Goal: Information Seeking & Learning: Learn about a topic

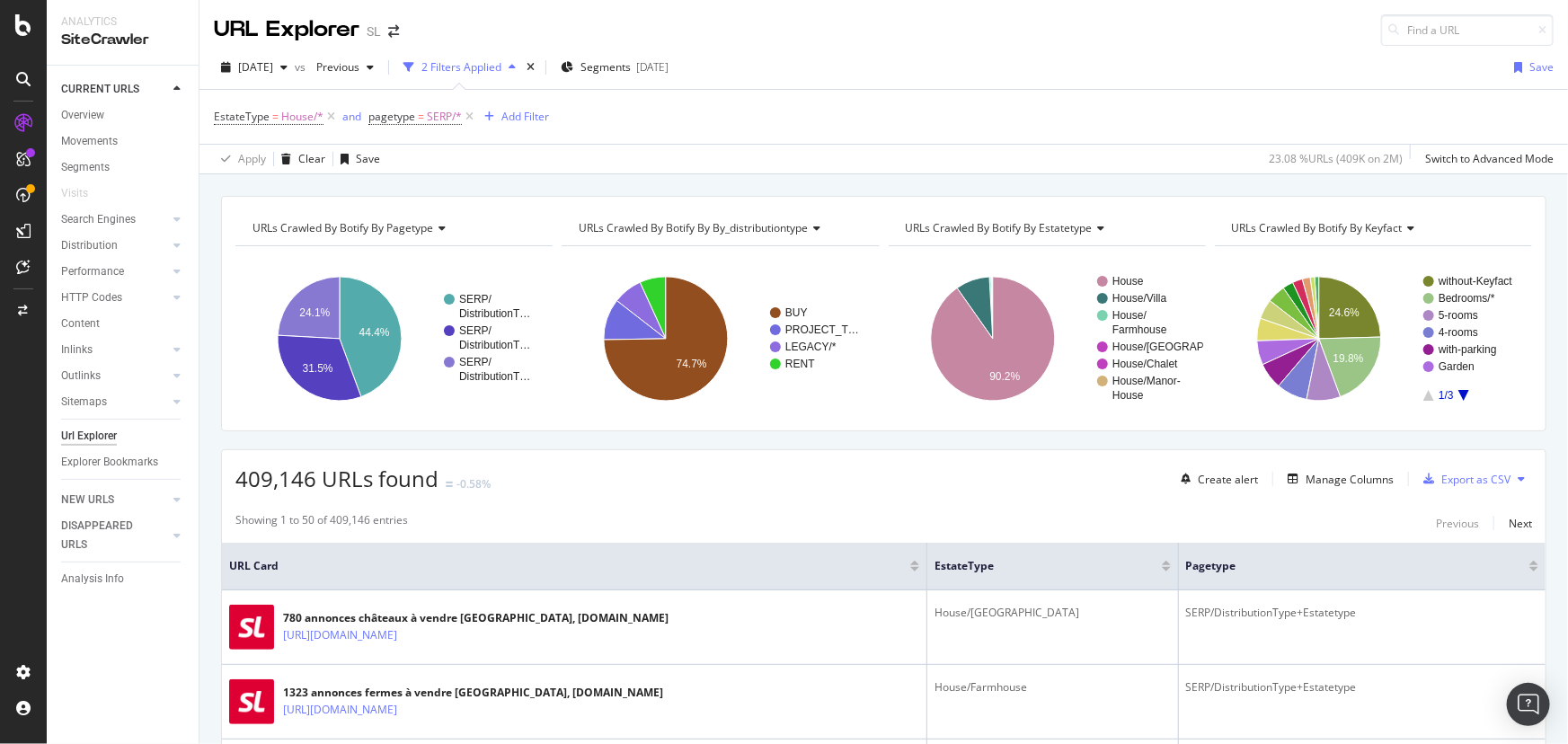
scroll to position [3184, 0]
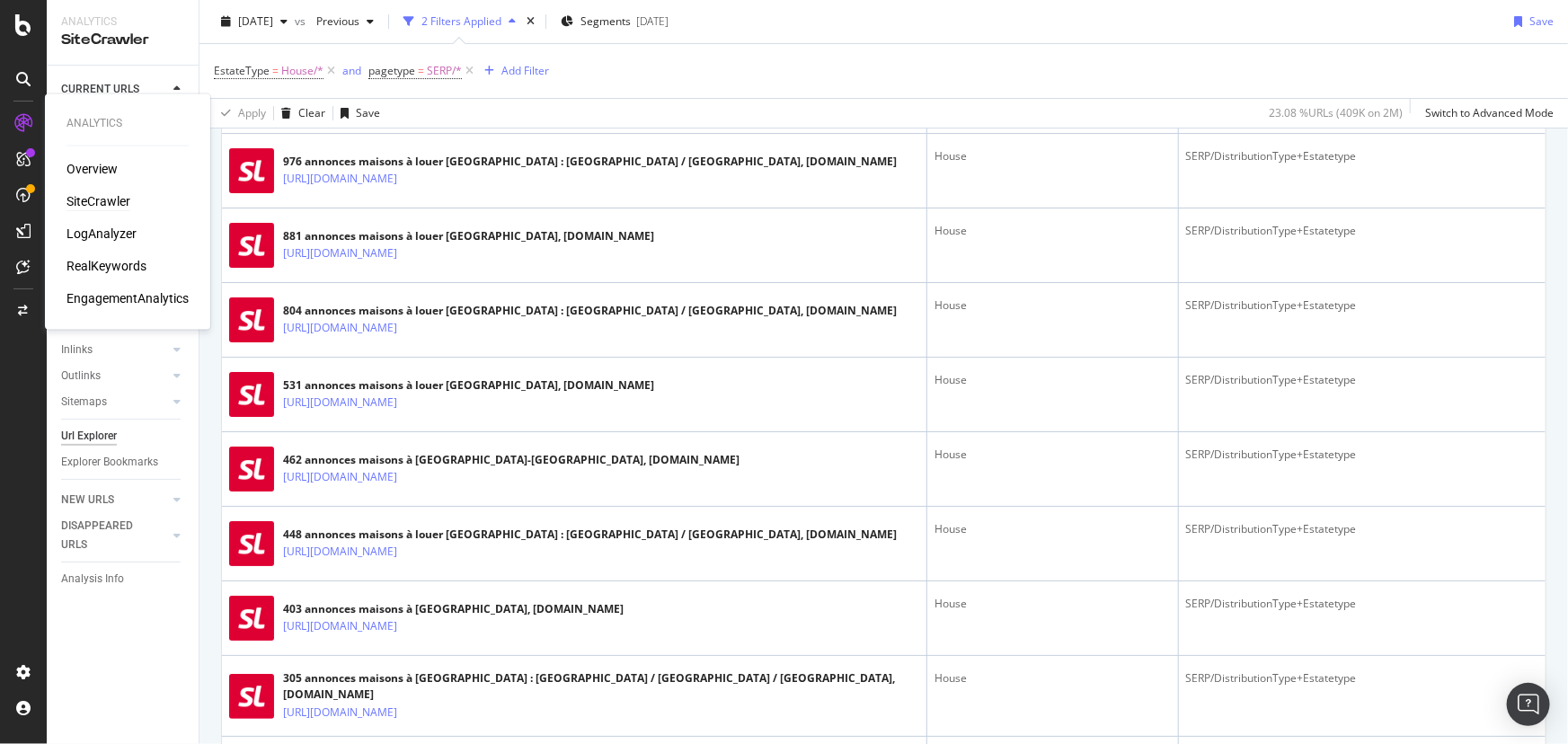
click at [73, 198] on div "SiteCrawler" at bounding box center [98, 201] width 64 height 18
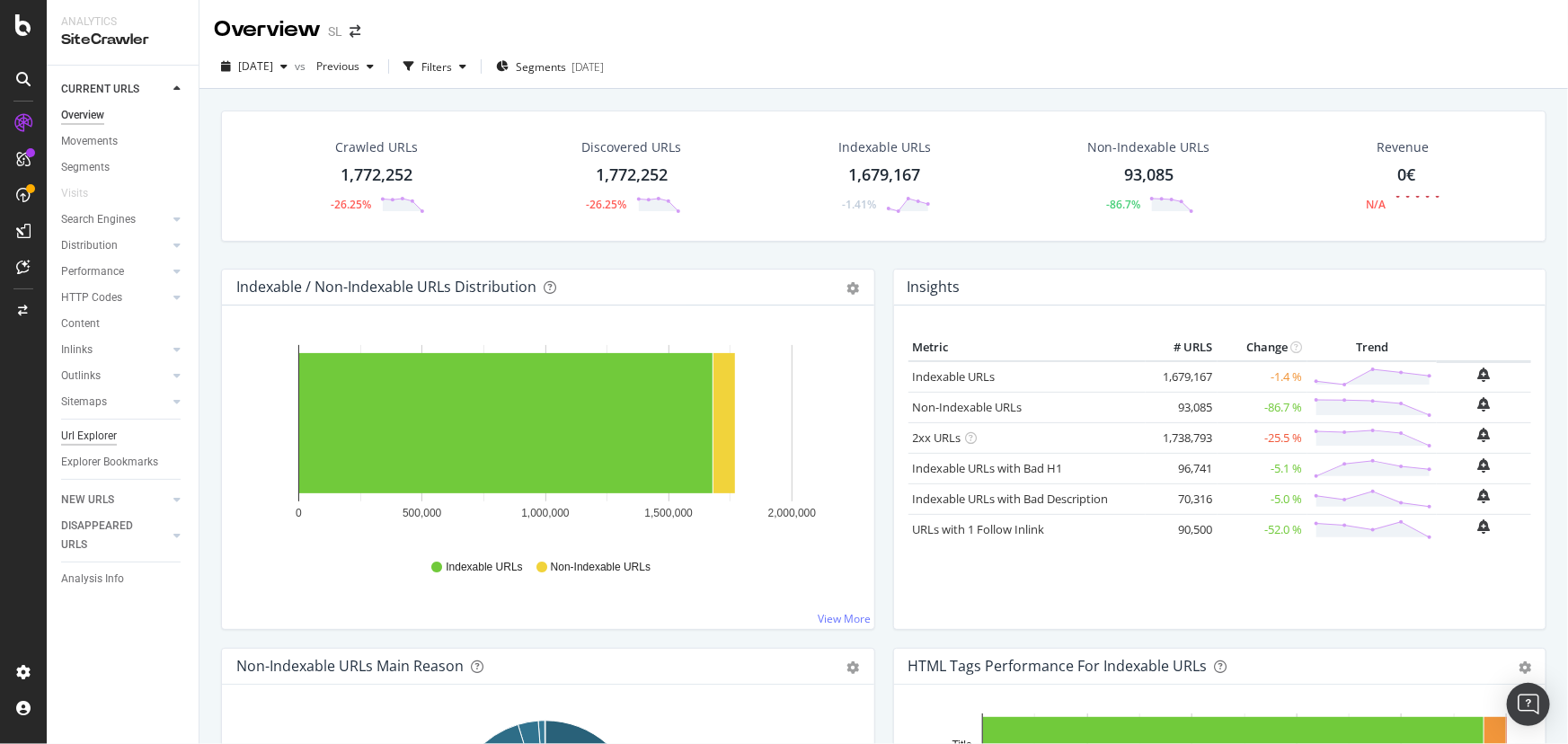
click at [98, 435] on div "Url Explorer" at bounding box center [89, 436] width 56 height 19
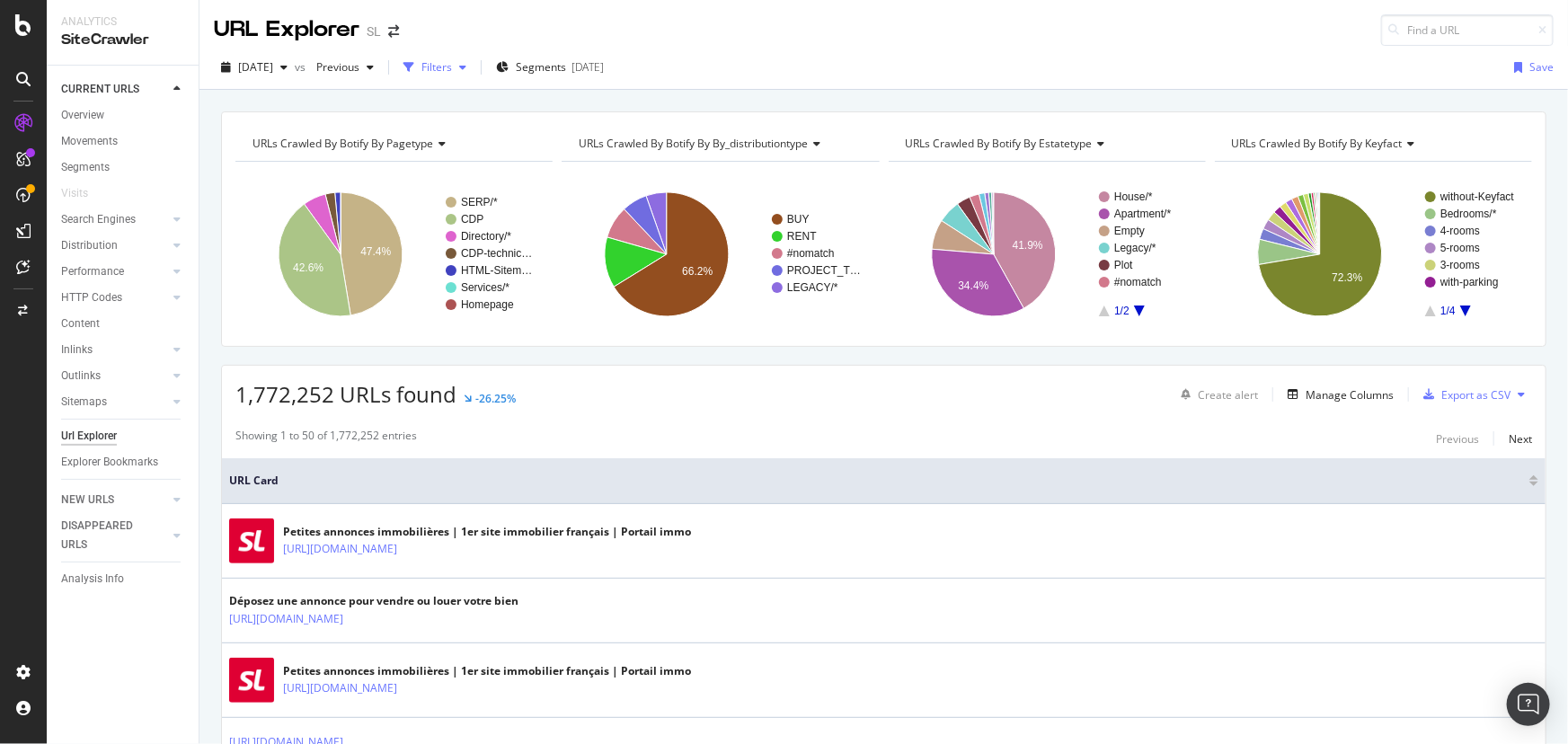
click at [452, 64] on div "Filters" at bounding box center [436, 67] width 31 height 15
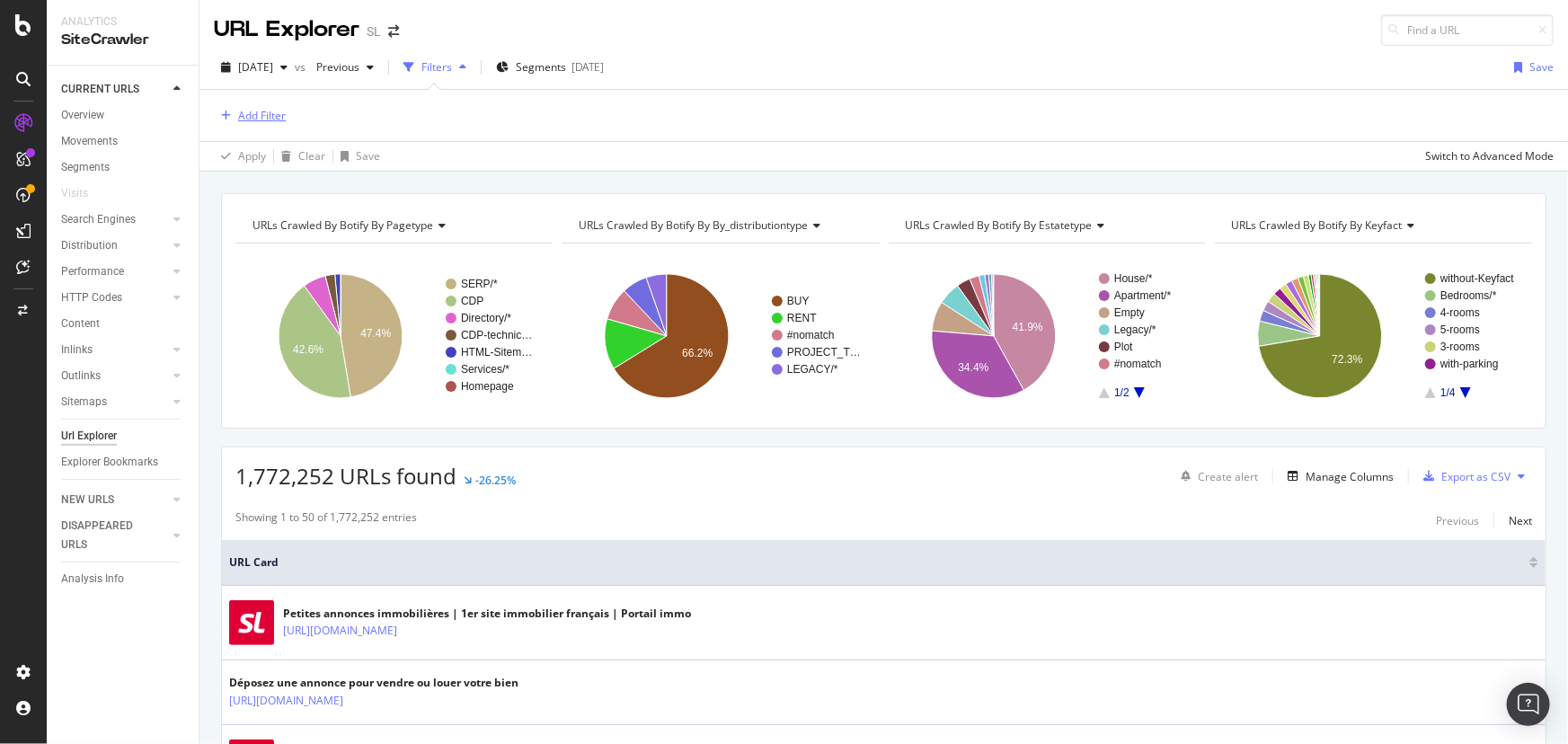
click at [266, 108] on div "Add Filter" at bounding box center [262, 115] width 48 height 15
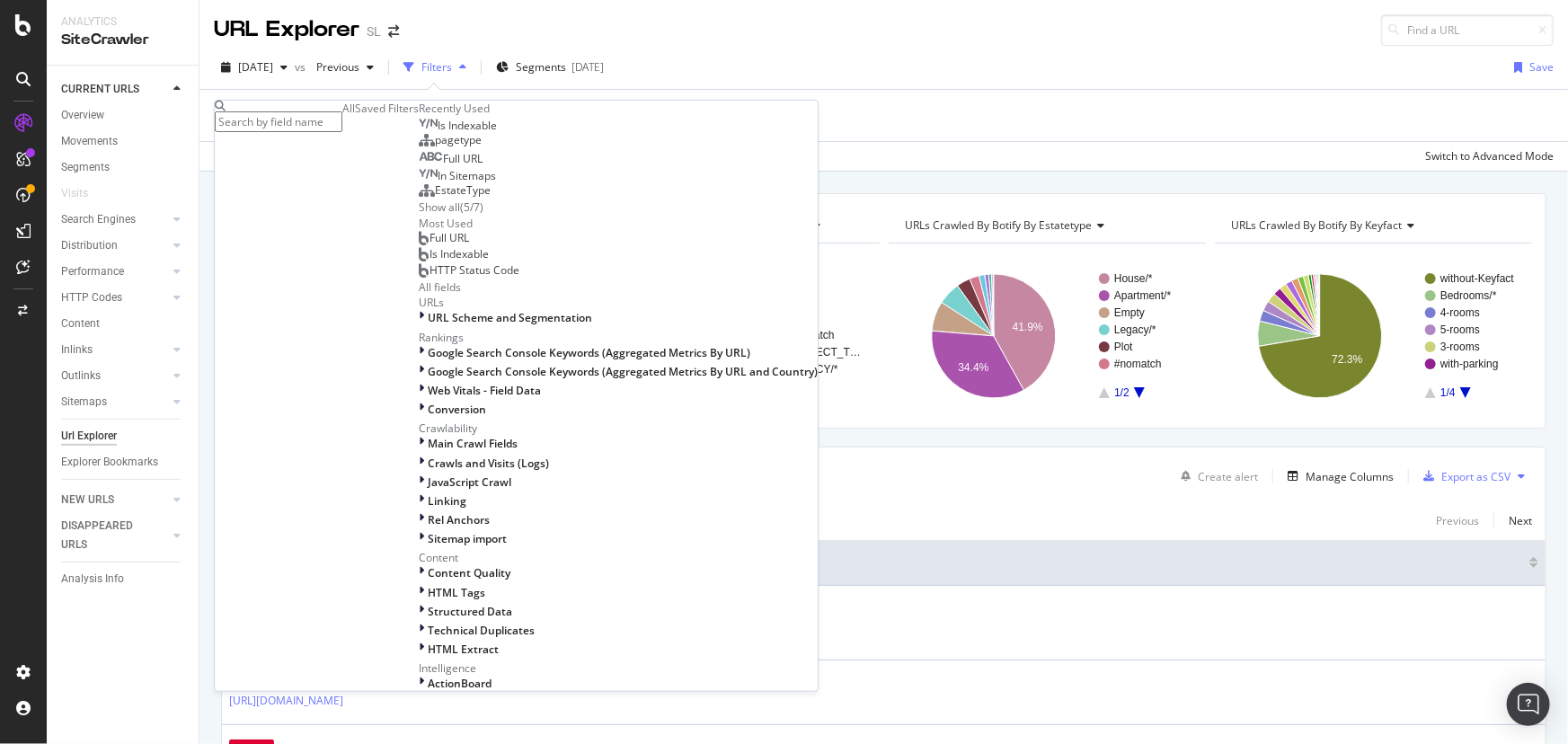
click at [319, 125] on input "text" at bounding box center [278, 122] width 128 height 21
click at [419, 166] on div "Full URL" at bounding box center [451, 158] width 64 height 14
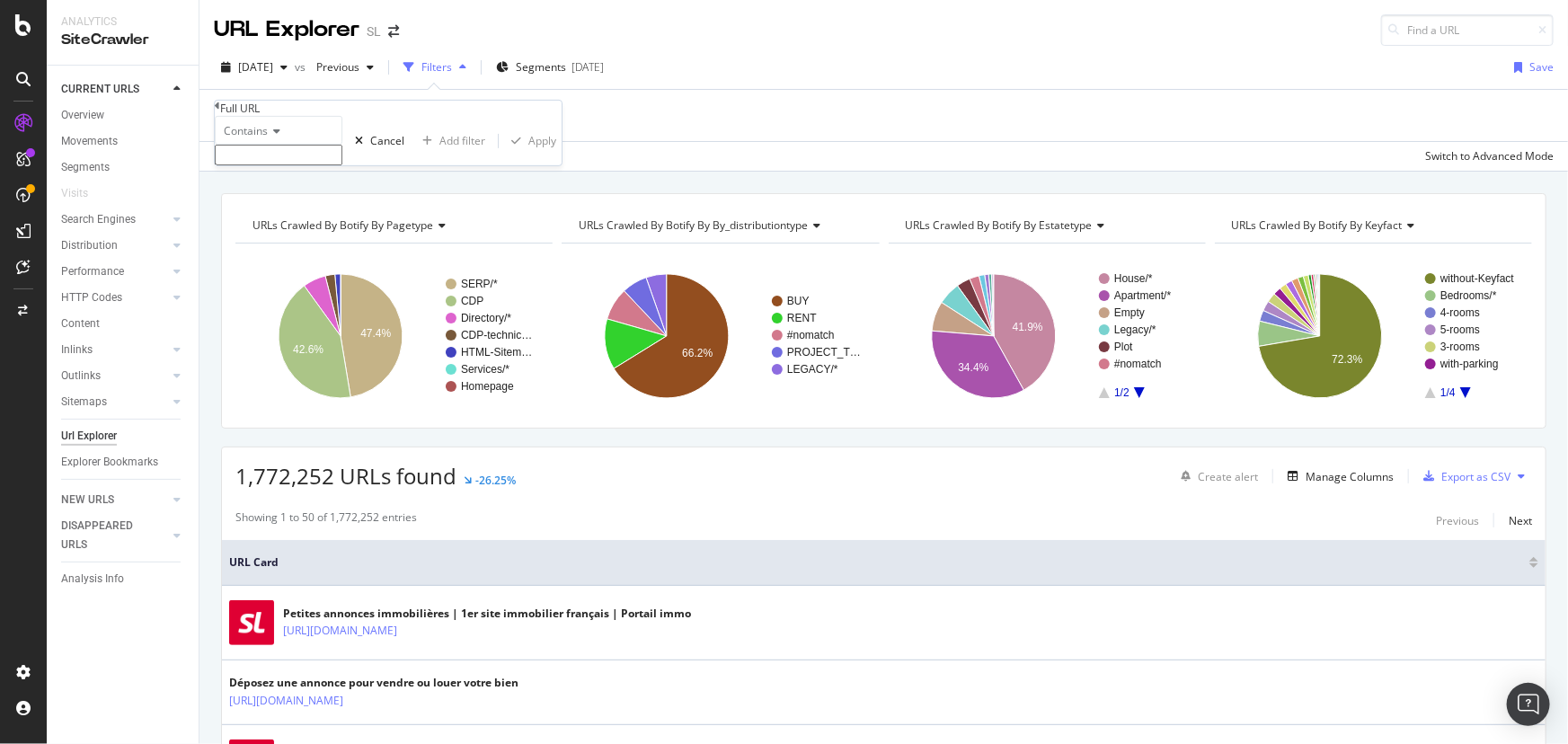
click at [282, 165] on input "text" at bounding box center [278, 155] width 128 height 21
click at [342, 165] on input "[GEOGRAPHIC_DATA]" at bounding box center [278, 155] width 128 height 21
type input "[GEOGRAPHIC_DATA]-"
click at [528, 153] on div "Apply" at bounding box center [542, 146] width 28 height 15
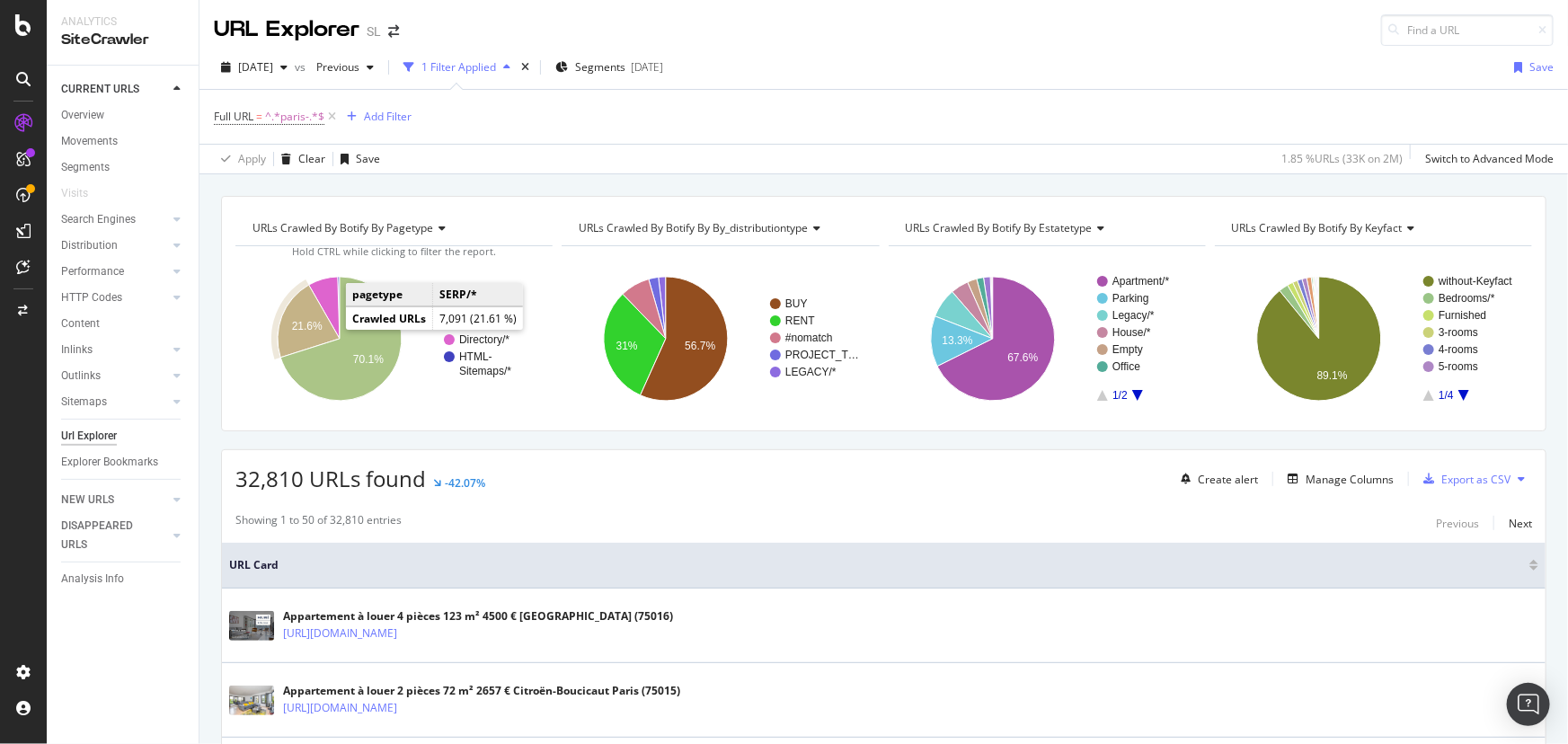
click at [308, 328] on text "21.6%" at bounding box center [307, 325] width 31 height 12
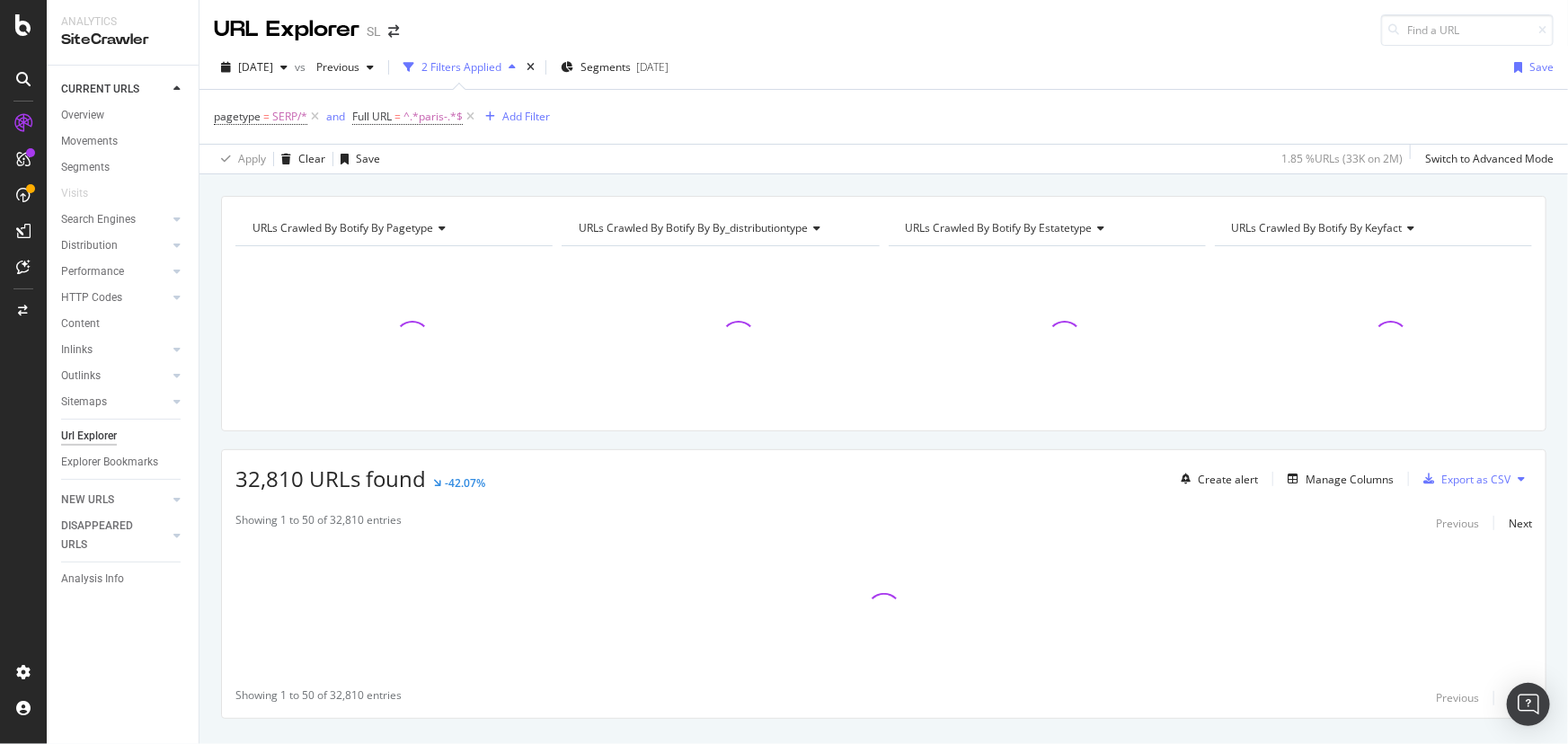
click at [1329, 223] on span "URLs Crawled By Botify By keyfact" at bounding box center [1317, 227] width 171 height 15
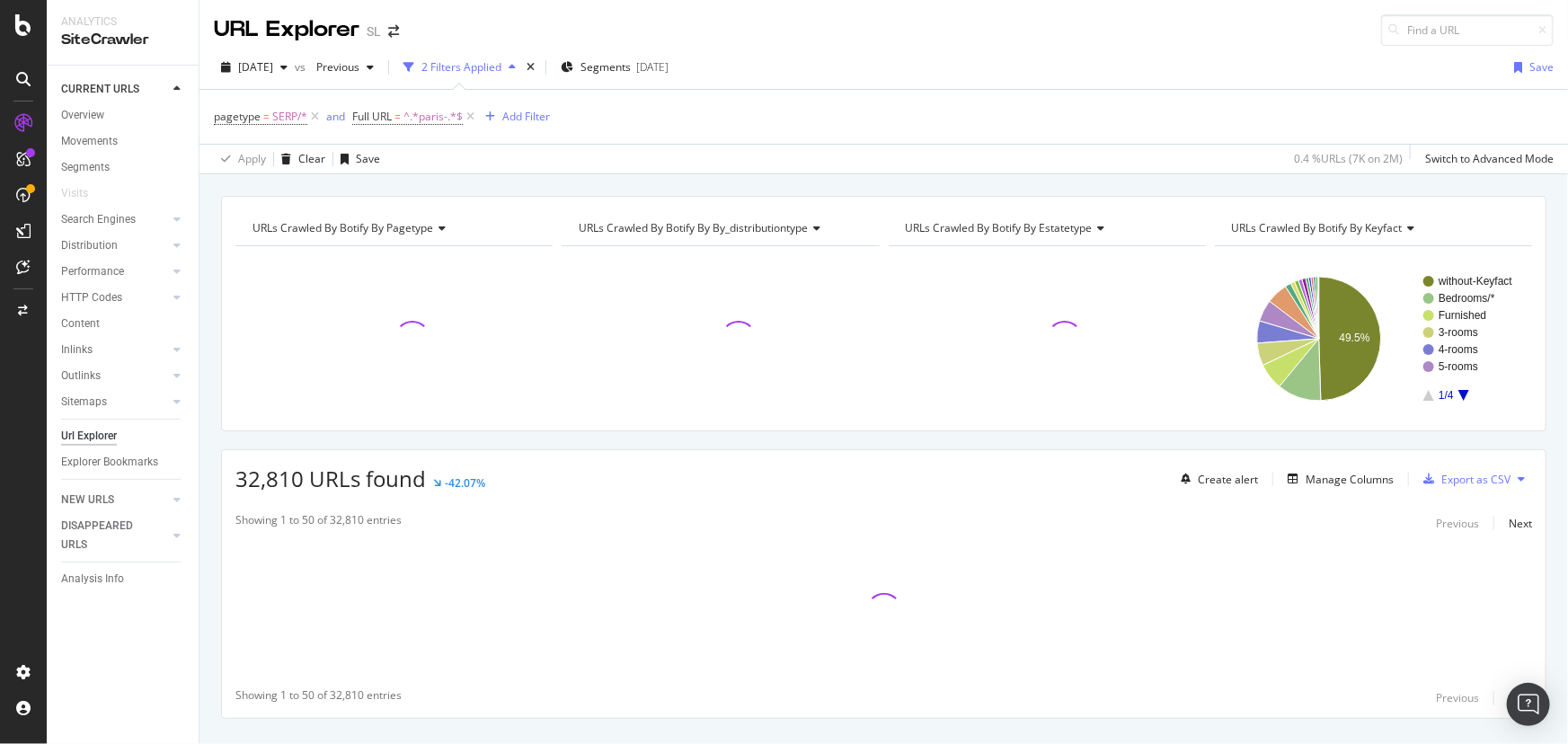
click at [1067, 217] on div "URLs Crawled By Botify By estatetype" at bounding box center [1045, 228] width 288 height 29
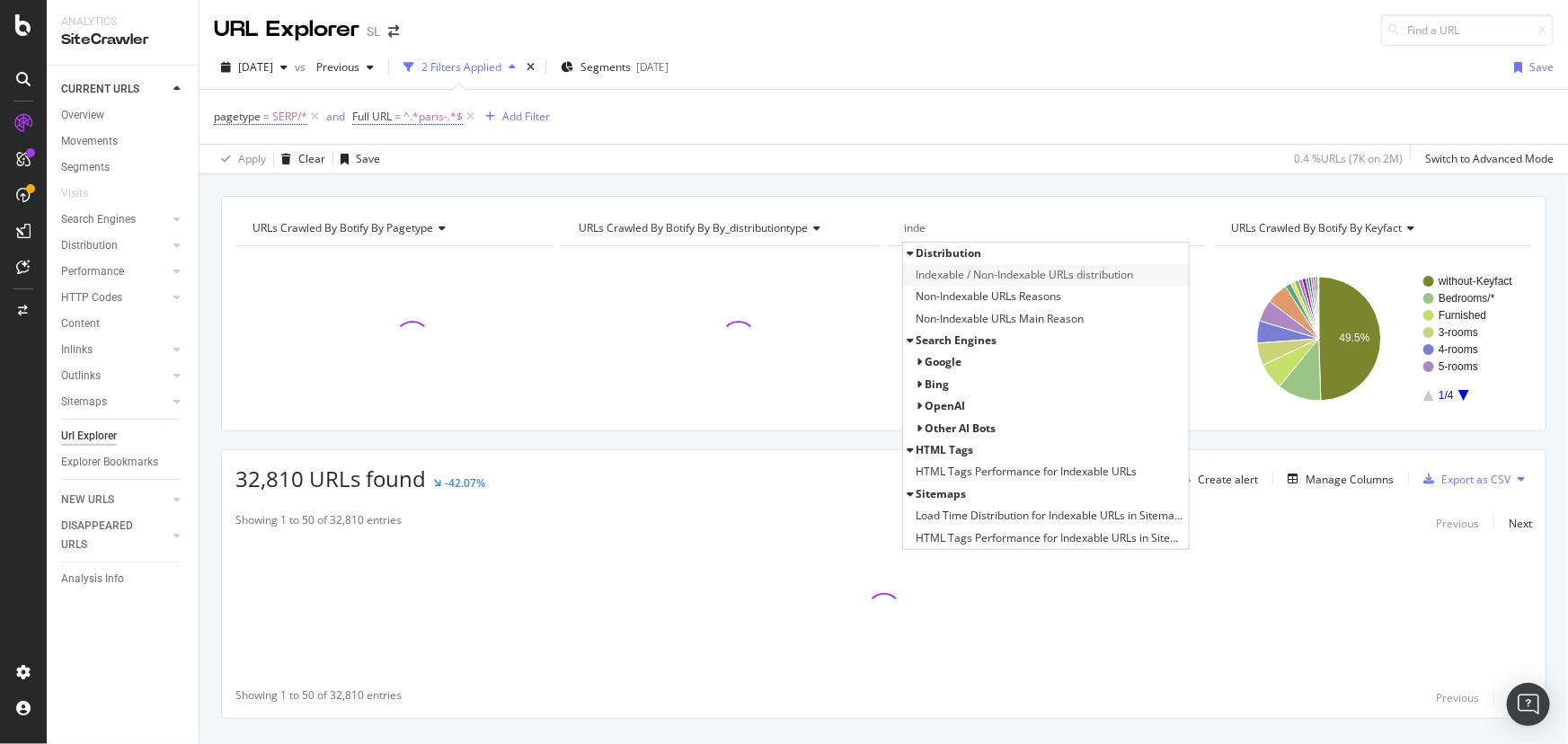
type input "inde"
click at [1007, 276] on span "Indexable / Non-Indexable URLs distribution" at bounding box center [1024, 274] width 218 height 18
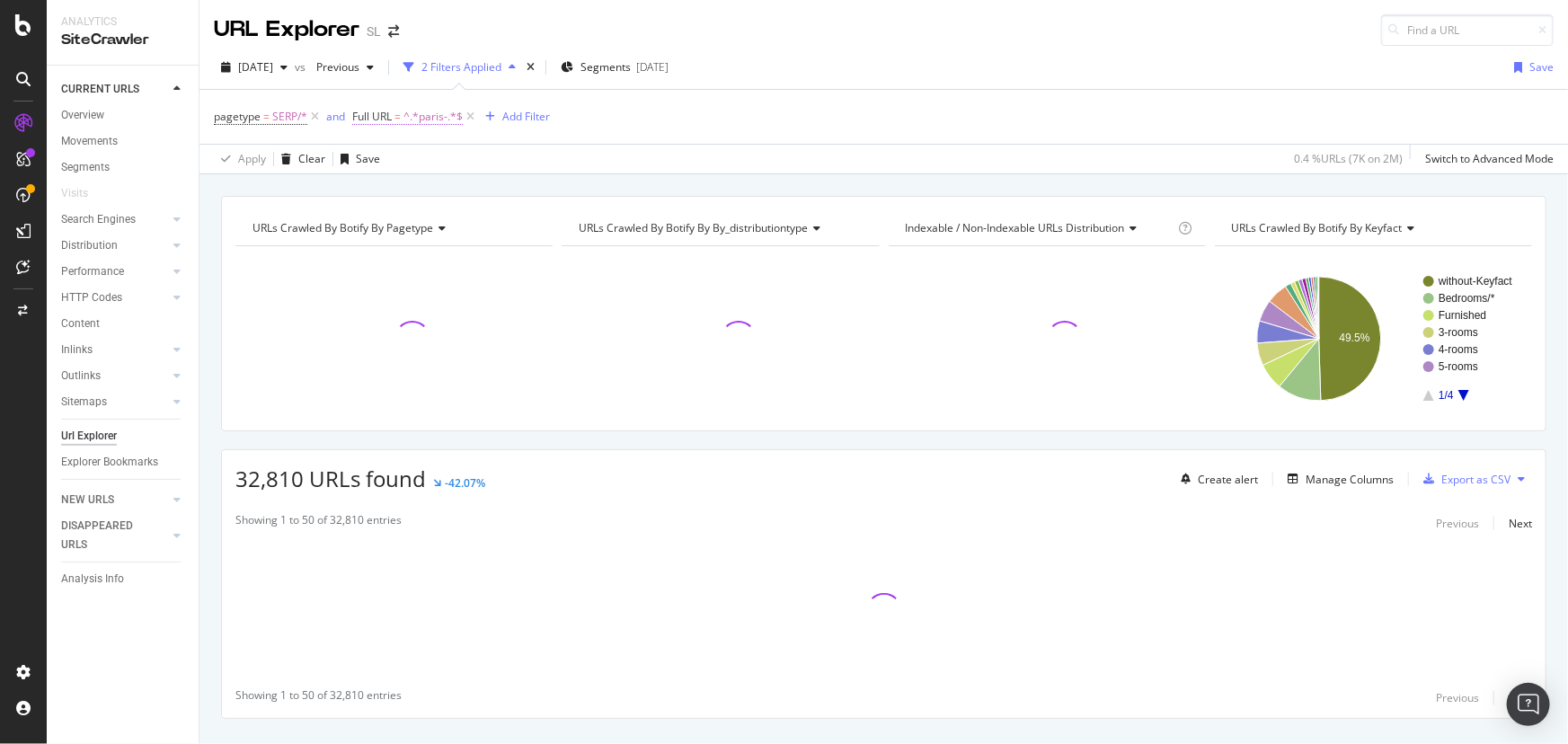
click at [404, 118] on span "^.*paris-.*$" at bounding box center [433, 117] width 59 height 25
click at [793, 135] on div "pagetype = SERP/* and Full URL = ^.*paris-.*$ Add Filter" at bounding box center [883, 117] width 1340 height 54
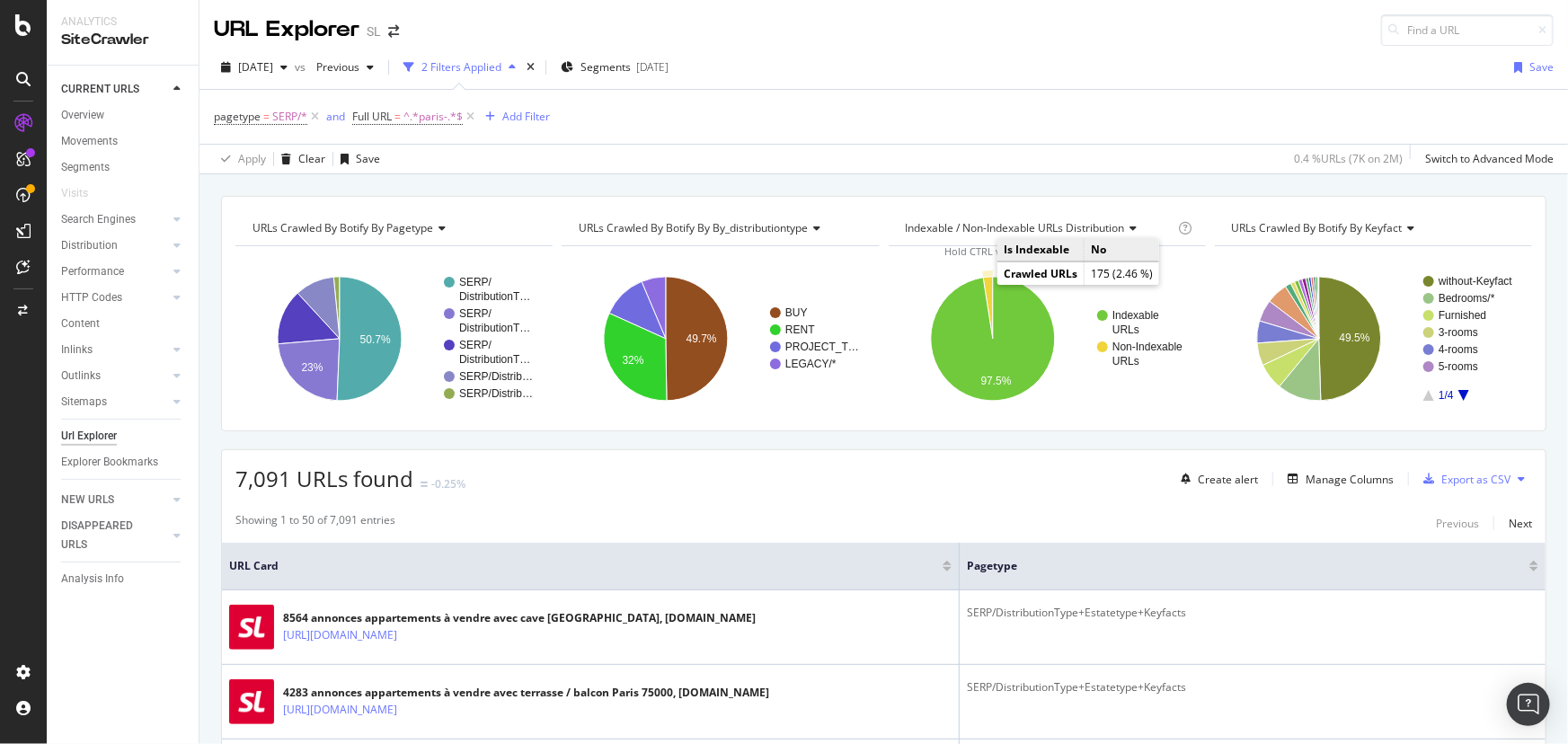
click at [983, 283] on icon "A chart." at bounding box center [988, 308] width 10 height 62
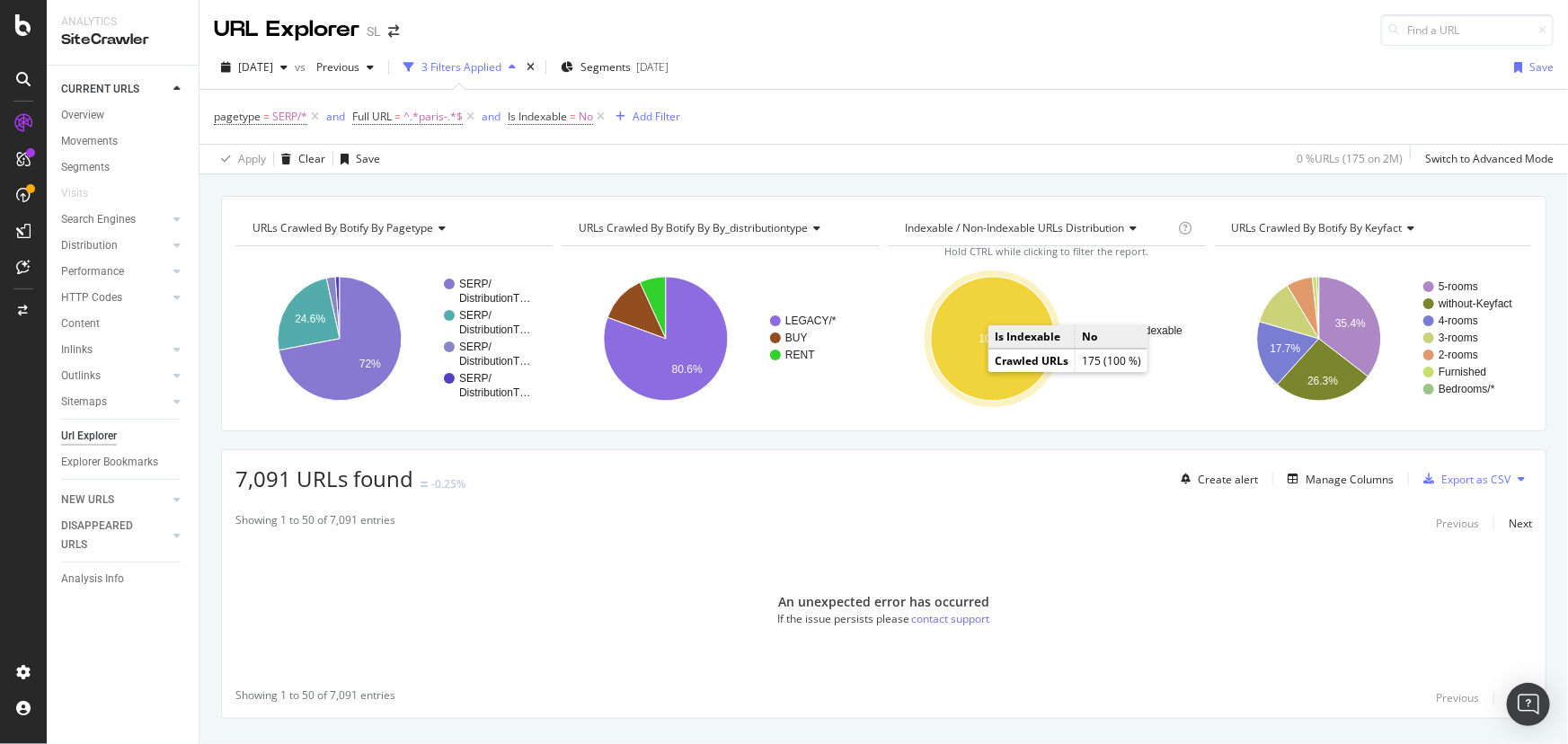
click at [961, 366] on ellipse "A chart." at bounding box center [992, 338] width 124 height 124
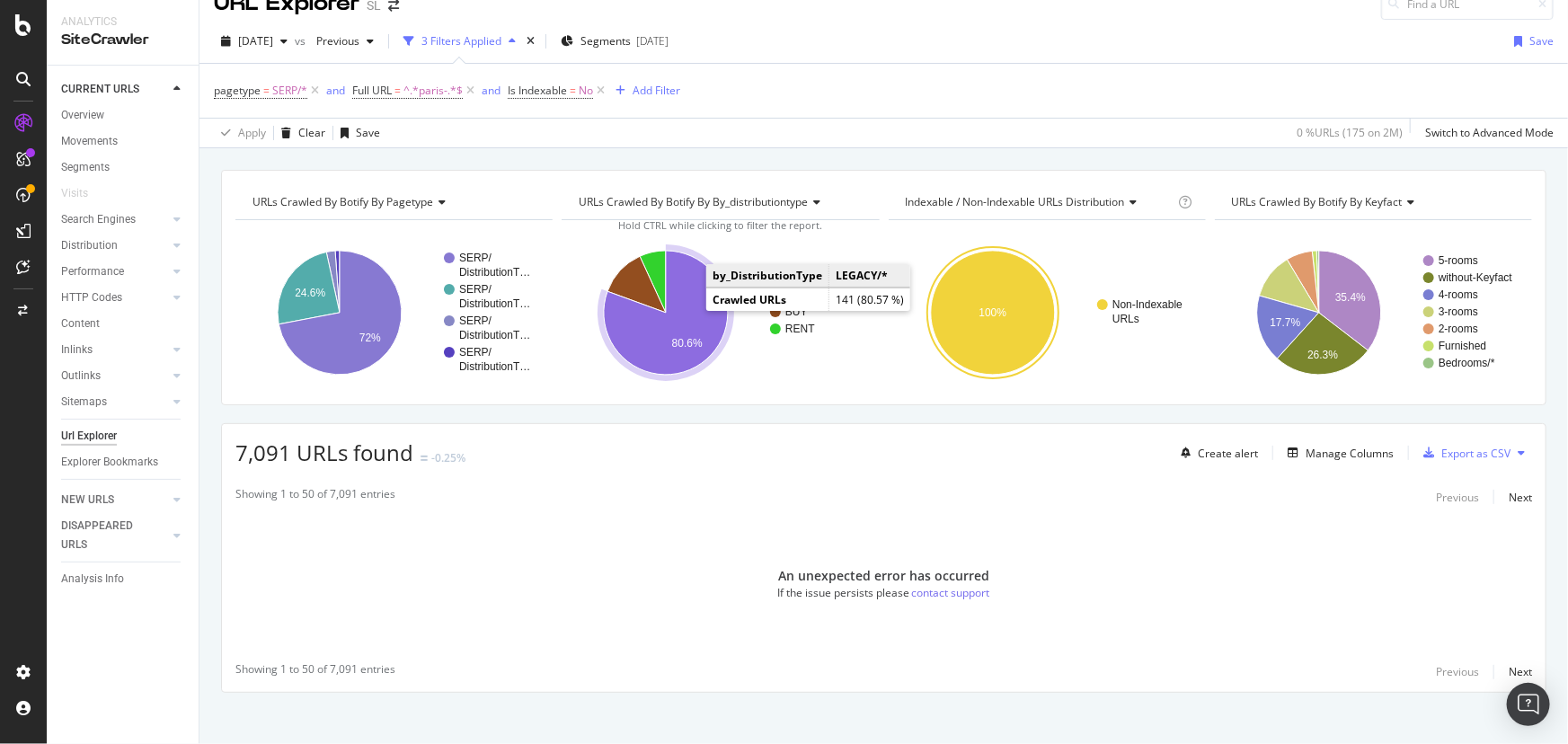
scroll to position [36, 0]
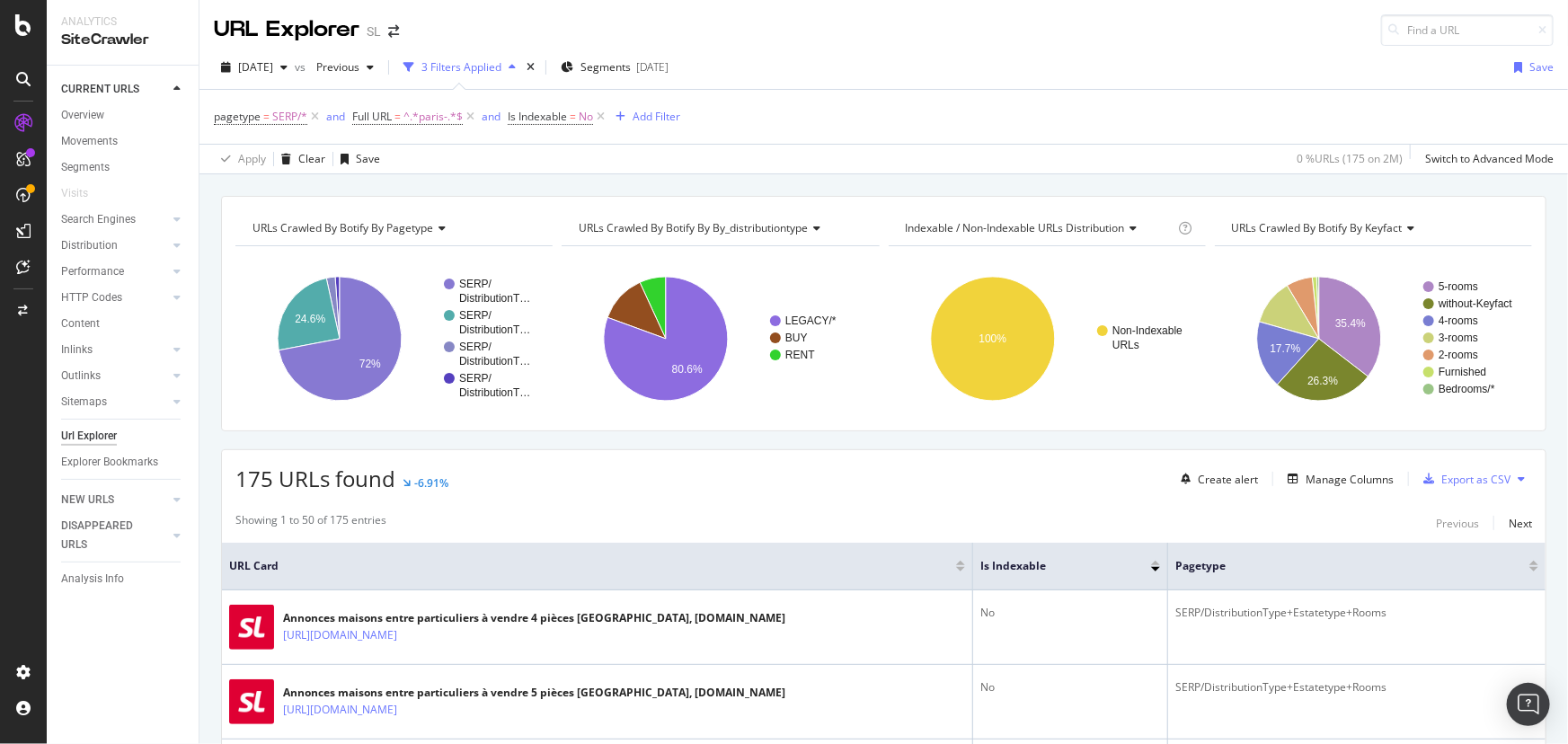
click at [1359, 234] on span "URLs Crawled By Botify By keyfact" at bounding box center [1317, 227] width 171 height 15
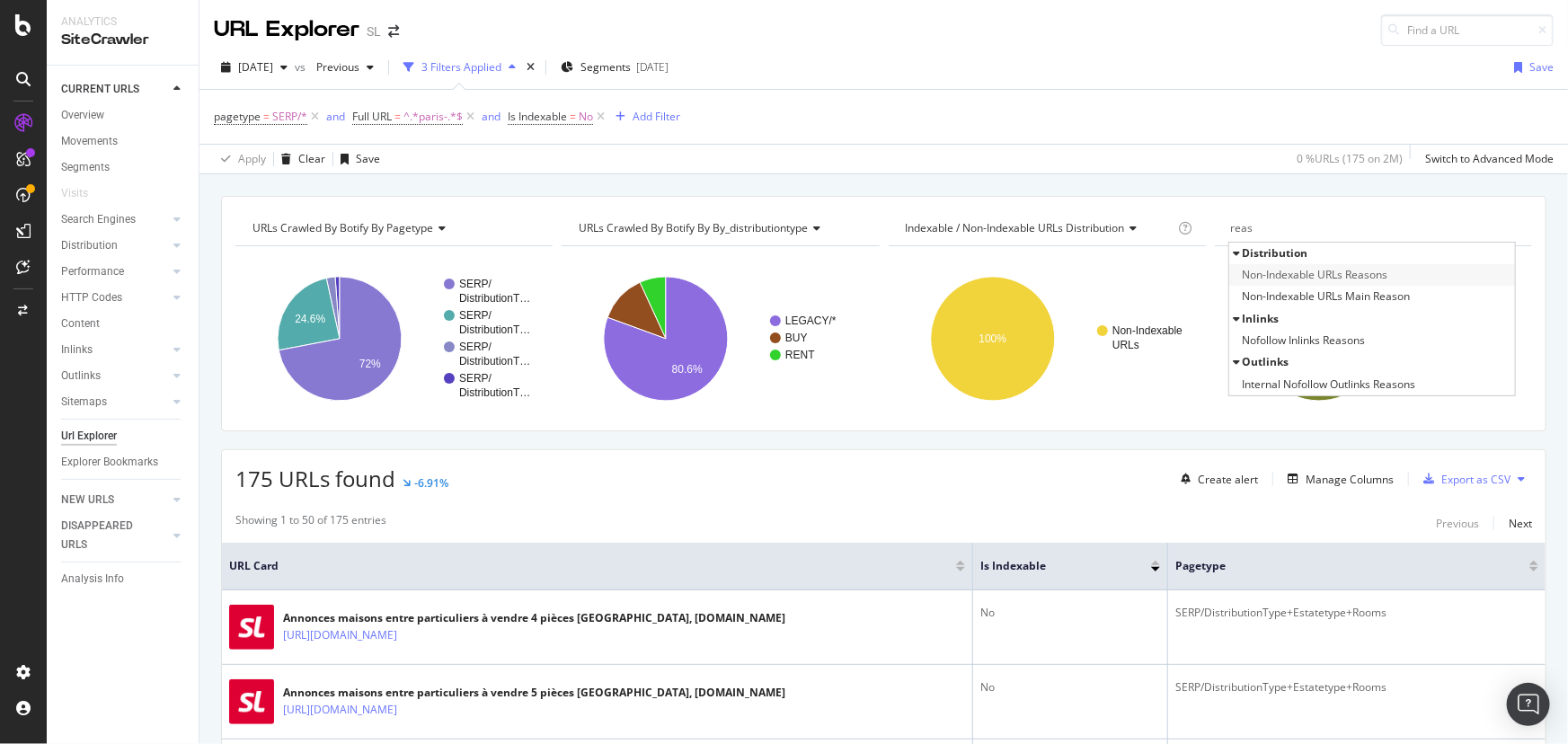
type input "reas"
click at [1365, 271] on span "Non-Indexable URLs Reasons" at bounding box center [1315, 274] width 146 height 18
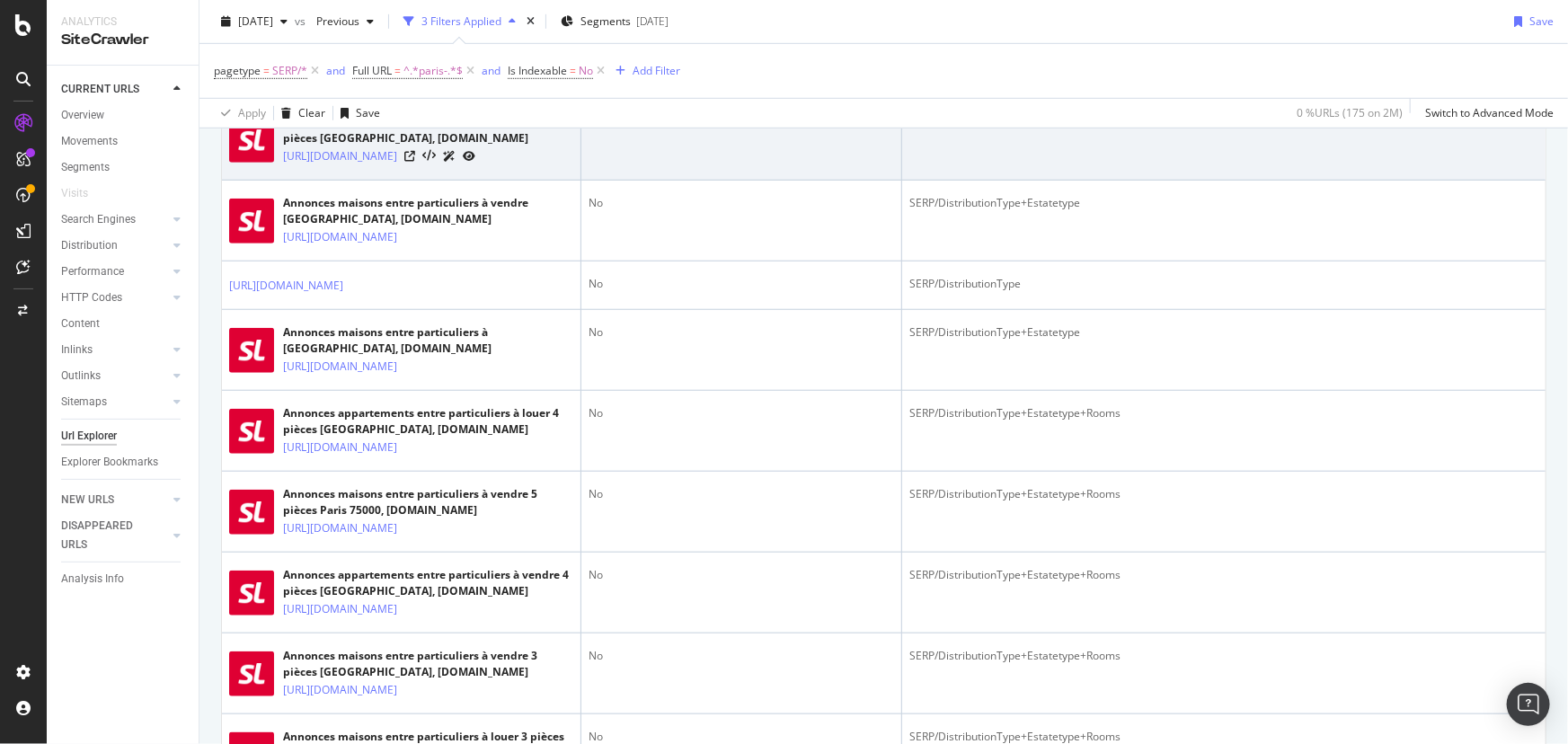
scroll to position [81, 0]
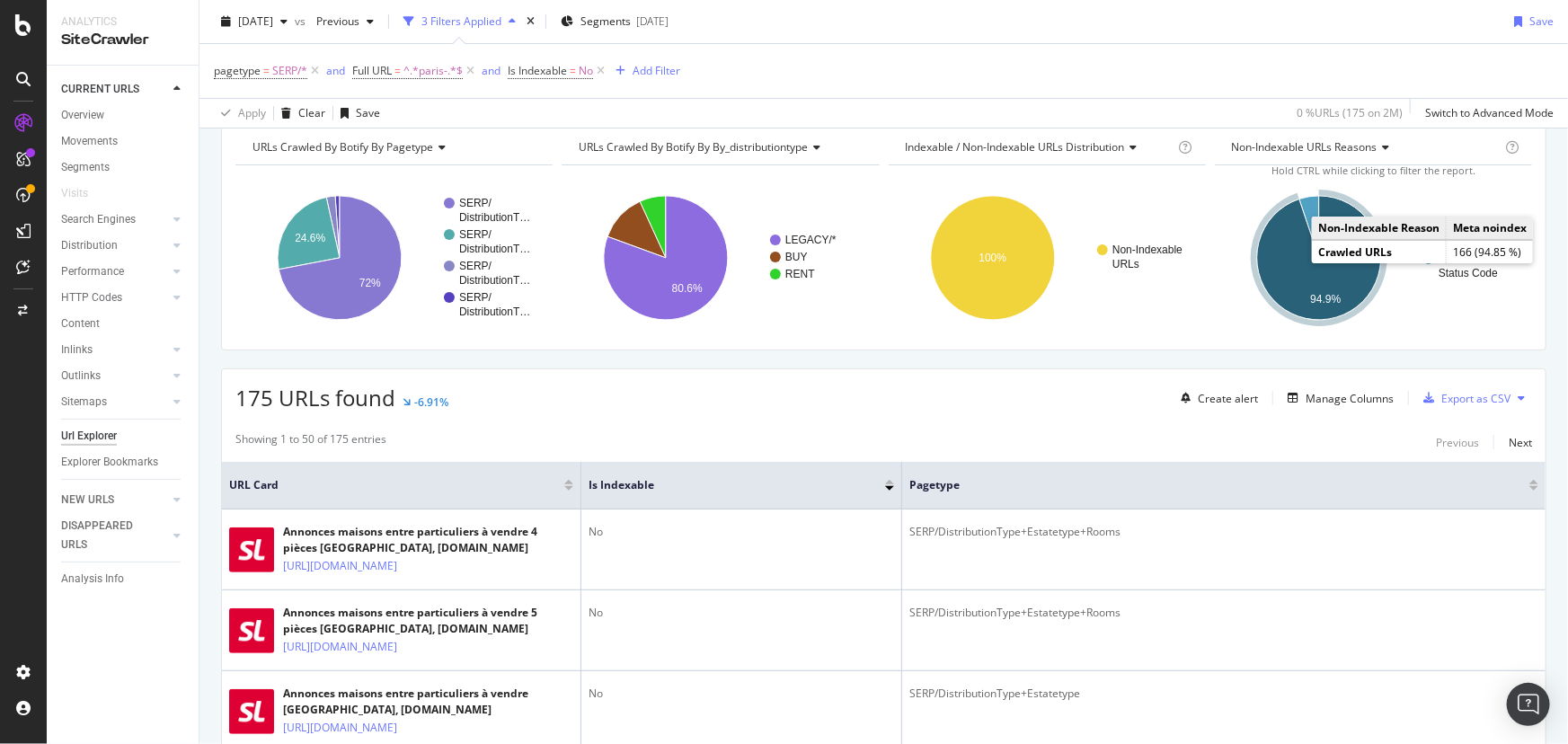
click at [1294, 278] on icon "A chart." at bounding box center [1318, 257] width 124 height 124
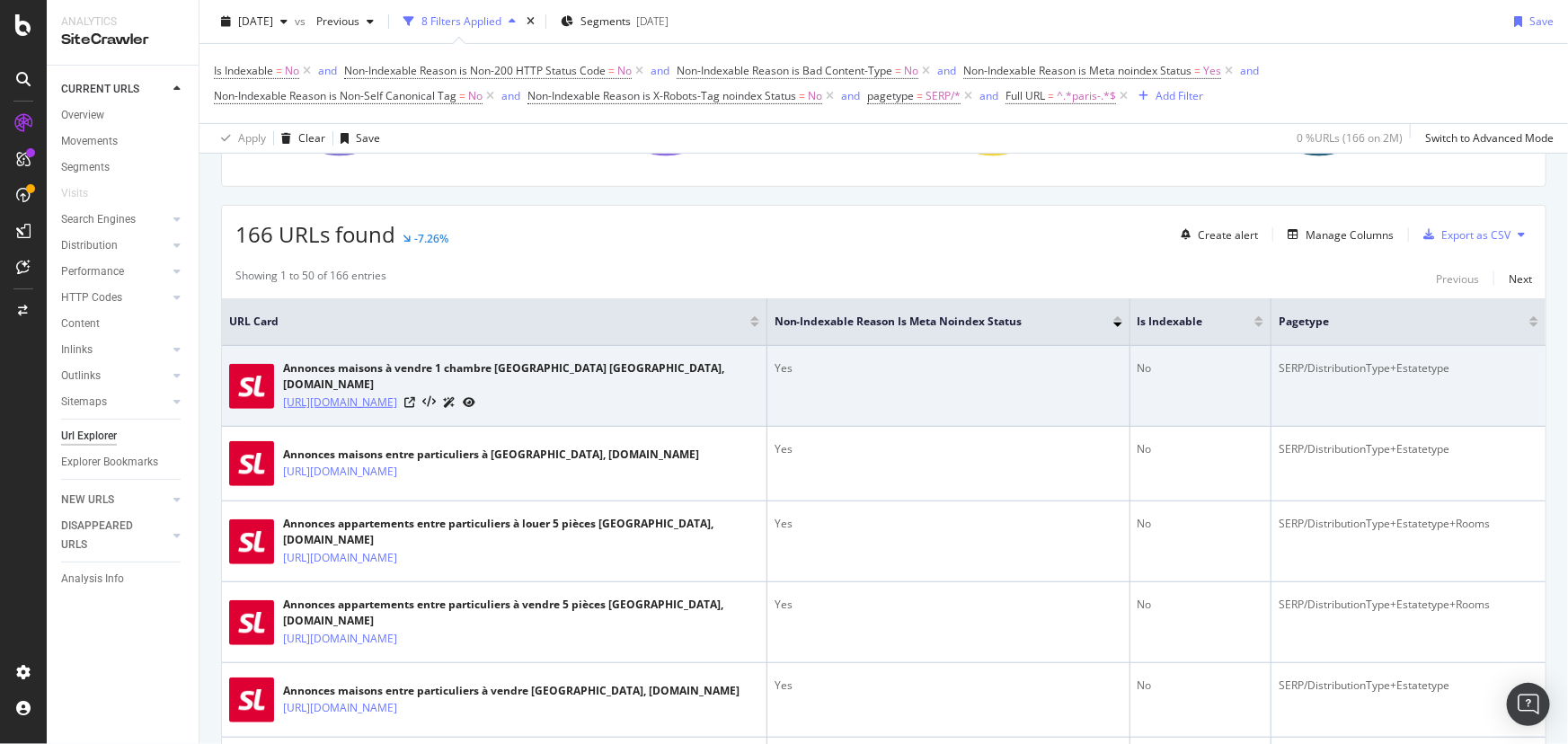
scroll to position [270, 0]
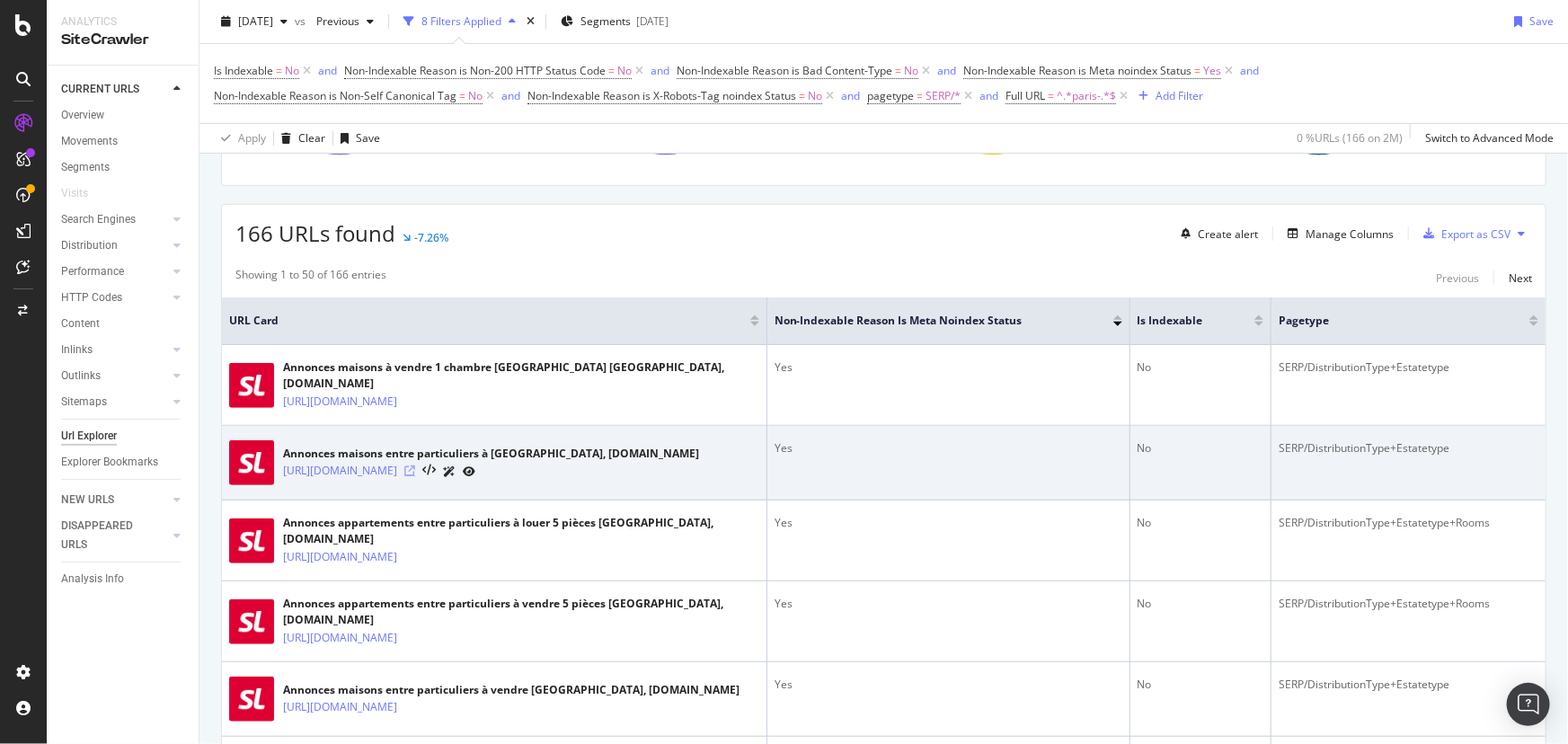
click at [415, 476] on icon at bounding box center [410, 470] width 11 height 11
